Goal: Transaction & Acquisition: Purchase product/service

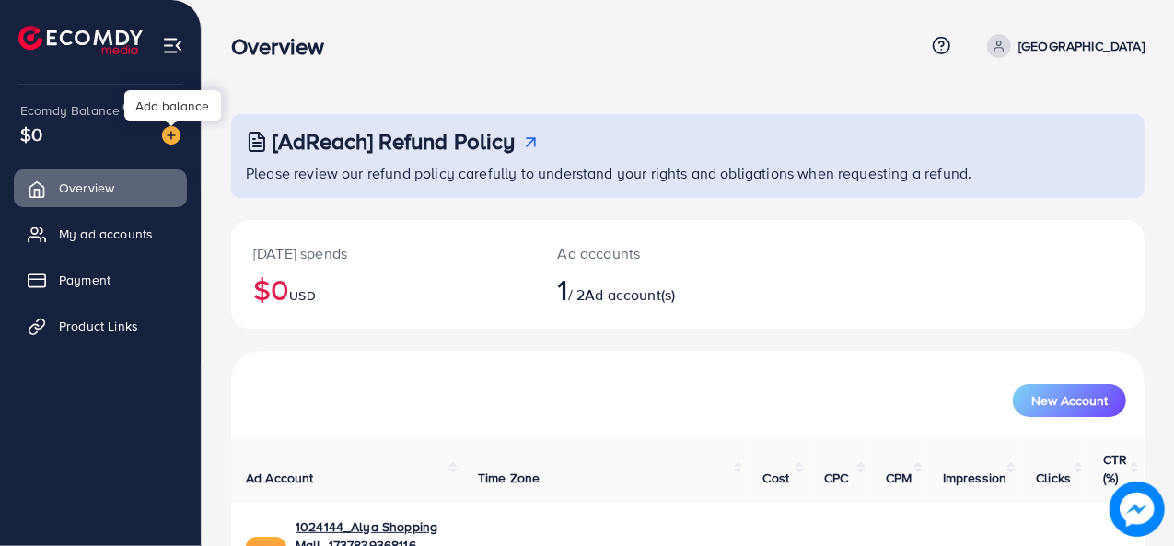
click at [171, 141] on img at bounding box center [171, 135] width 18 height 18
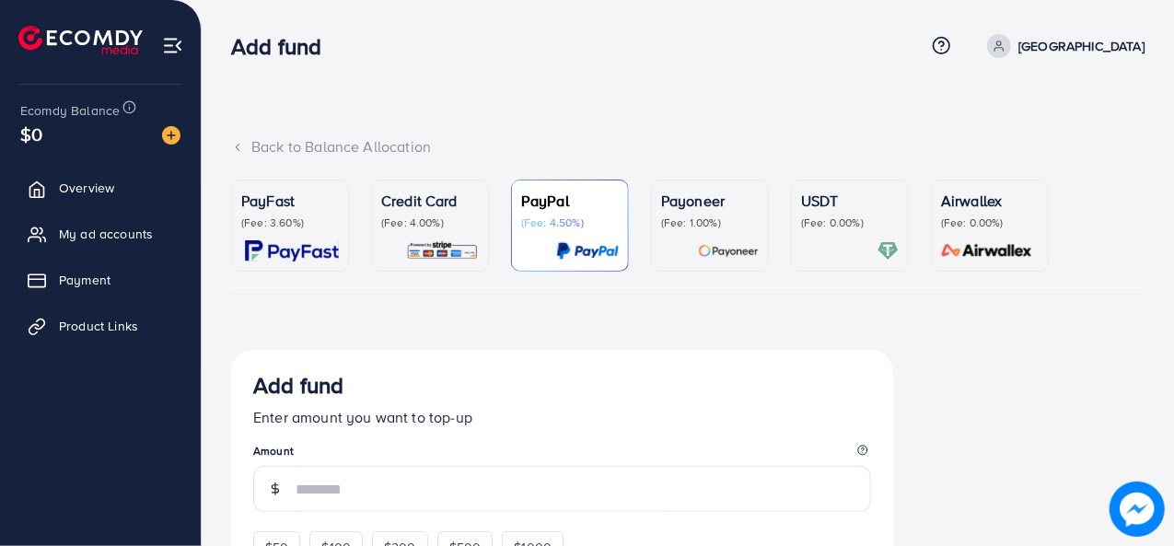
click at [297, 213] on div "PayFast (Fee: 3.60%)" at bounding box center [290, 210] width 98 height 41
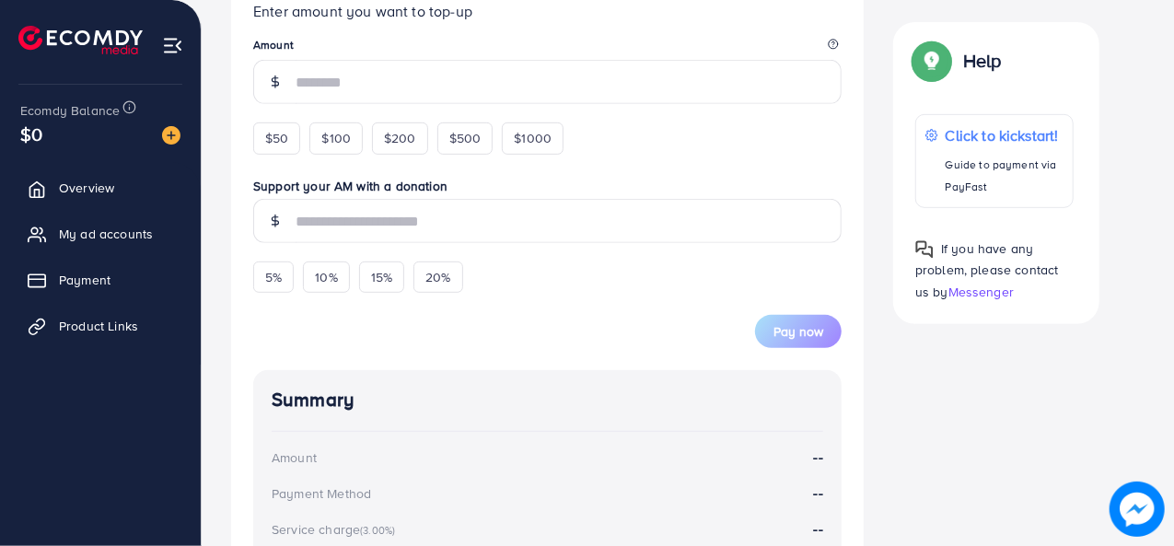
scroll to position [404, 0]
click at [283, 126] on div "$50" at bounding box center [276, 139] width 47 height 31
type input "**"
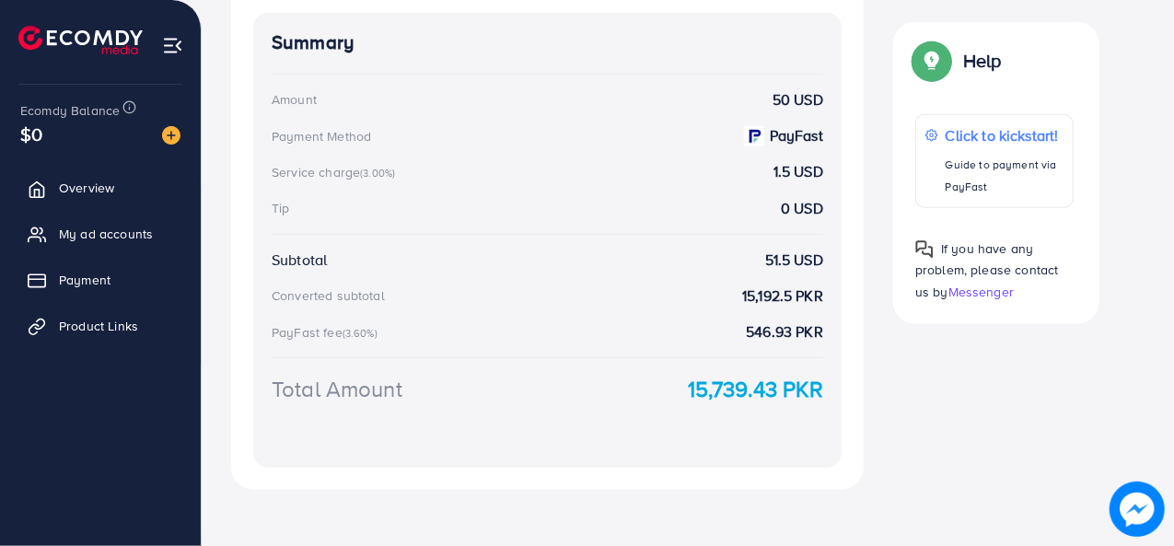
scroll to position [793, 0]
click at [710, 383] on strong "15,739.43 PKR" at bounding box center [755, 387] width 135 height 32
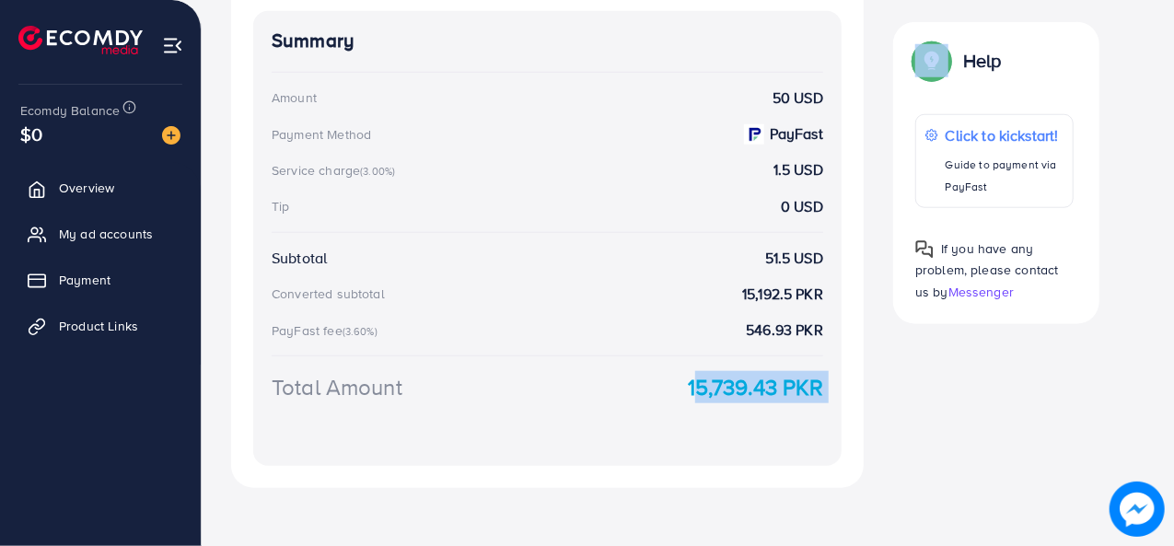
click at [710, 383] on strong "15,739.43 PKR" at bounding box center [755, 387] width 135 height 32
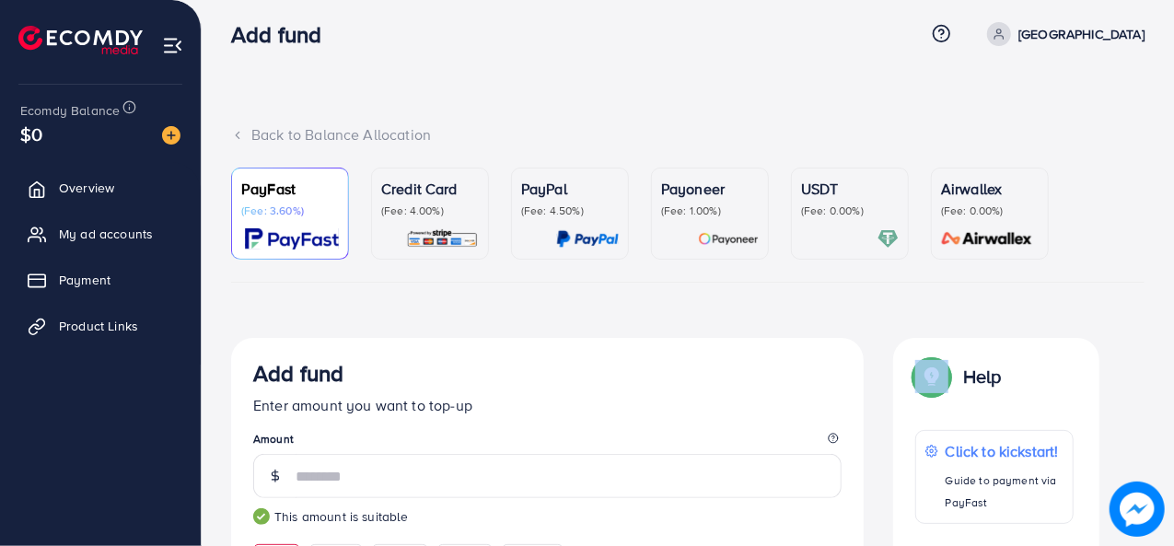
scroll to position [6, 0]
